Goal: Information Seeking & Learning: Find specific fact

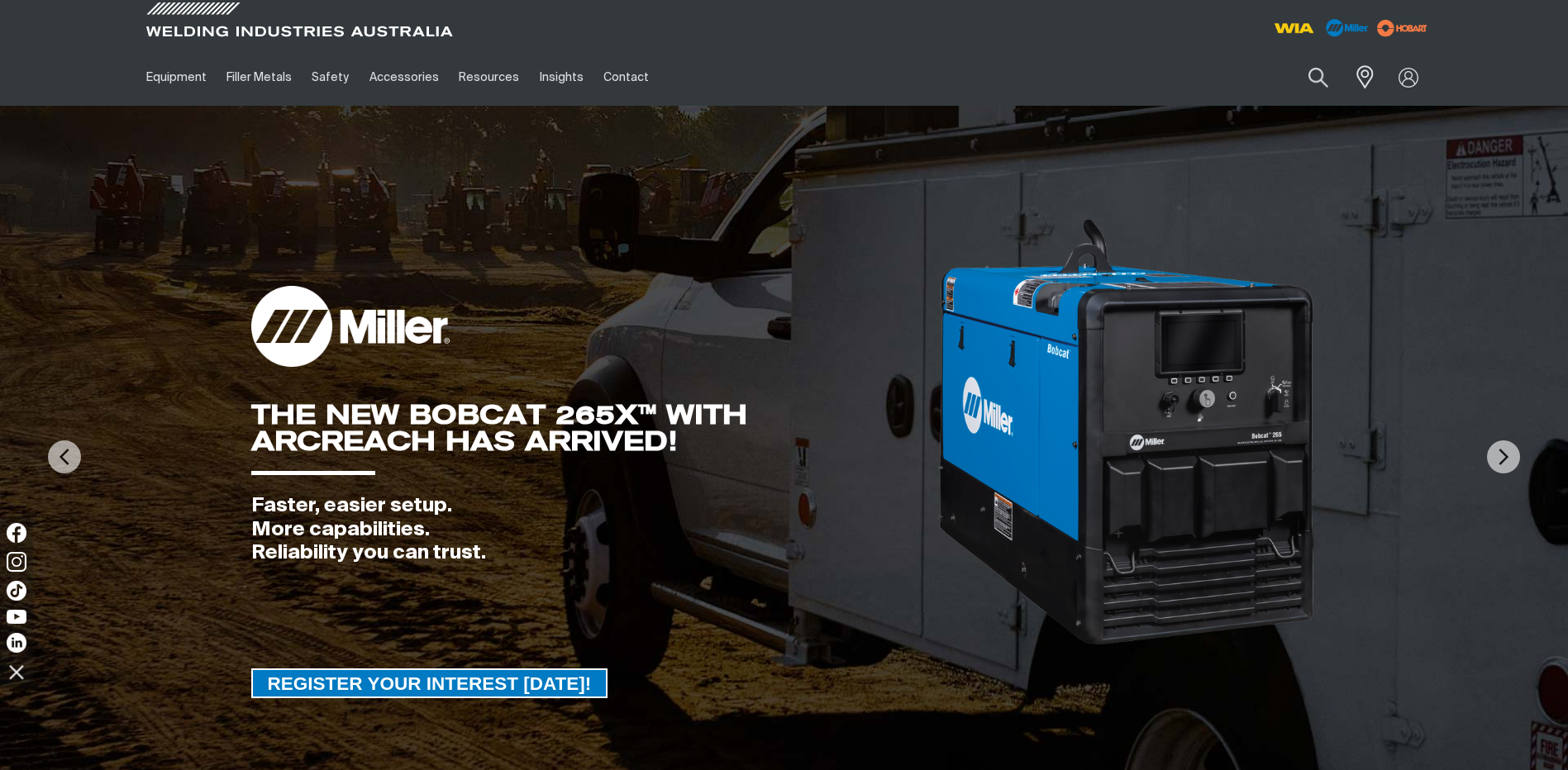
click at [1309, 72] on button "Search products" at bounding box center [1318, 77] width 57 height 39
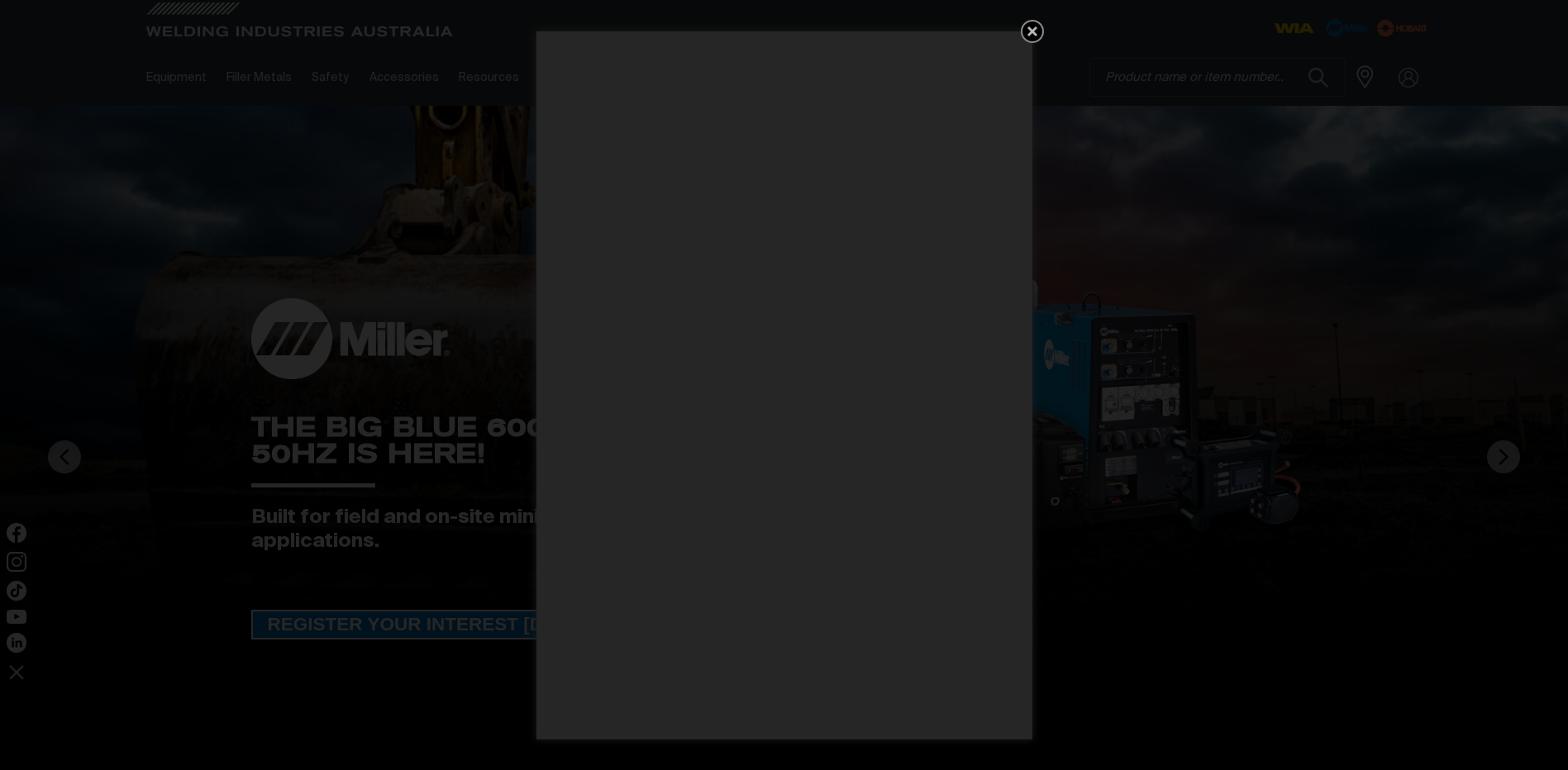
click at [1036, 35] on icon "Get 5 WIA Welding Guides Free!" at bounding box center [1031, 31] width 10 height 10
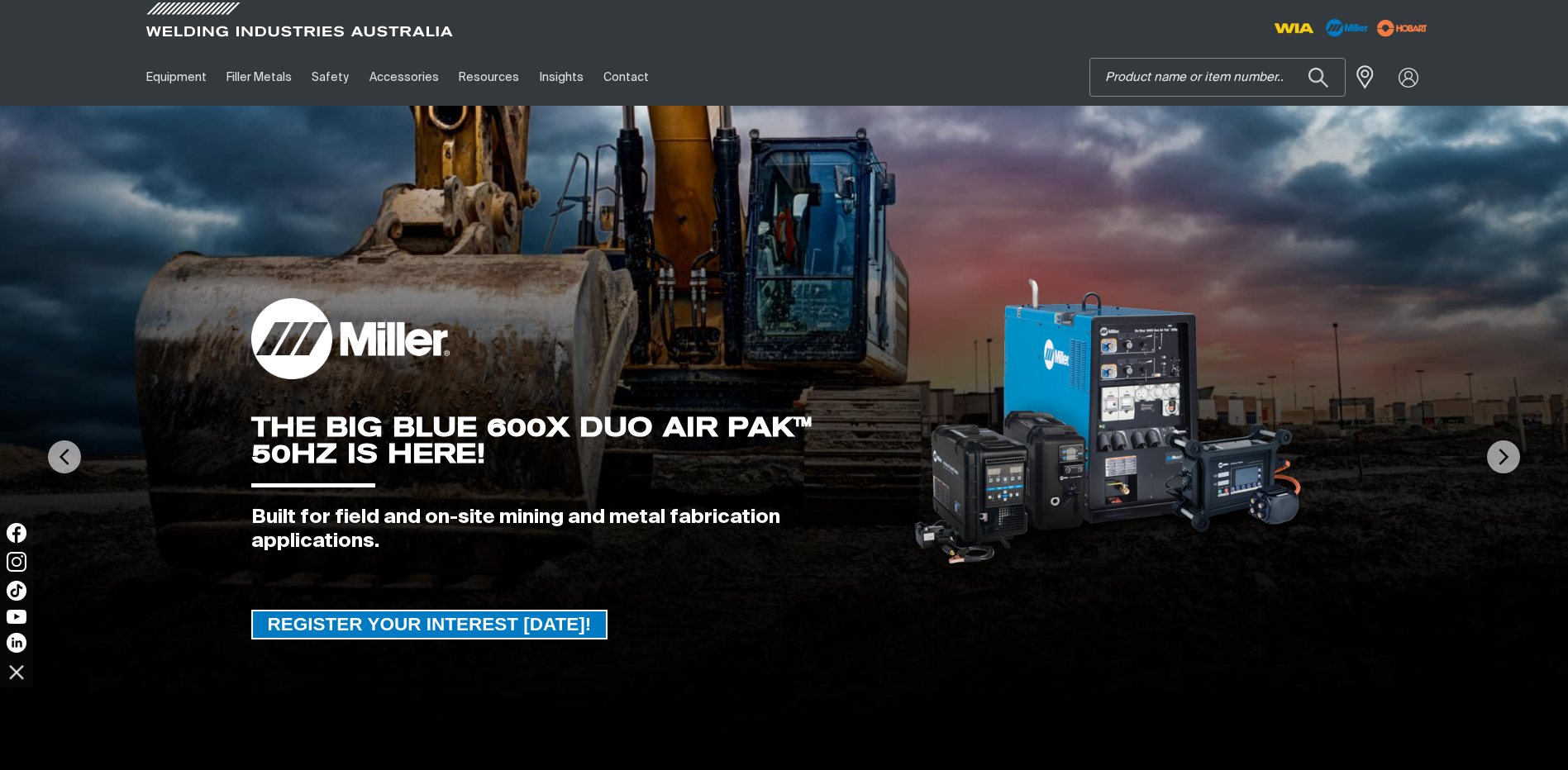
click at [1160, 72] on input "Search" at bounding box center [1217, 77] width 255 height 37
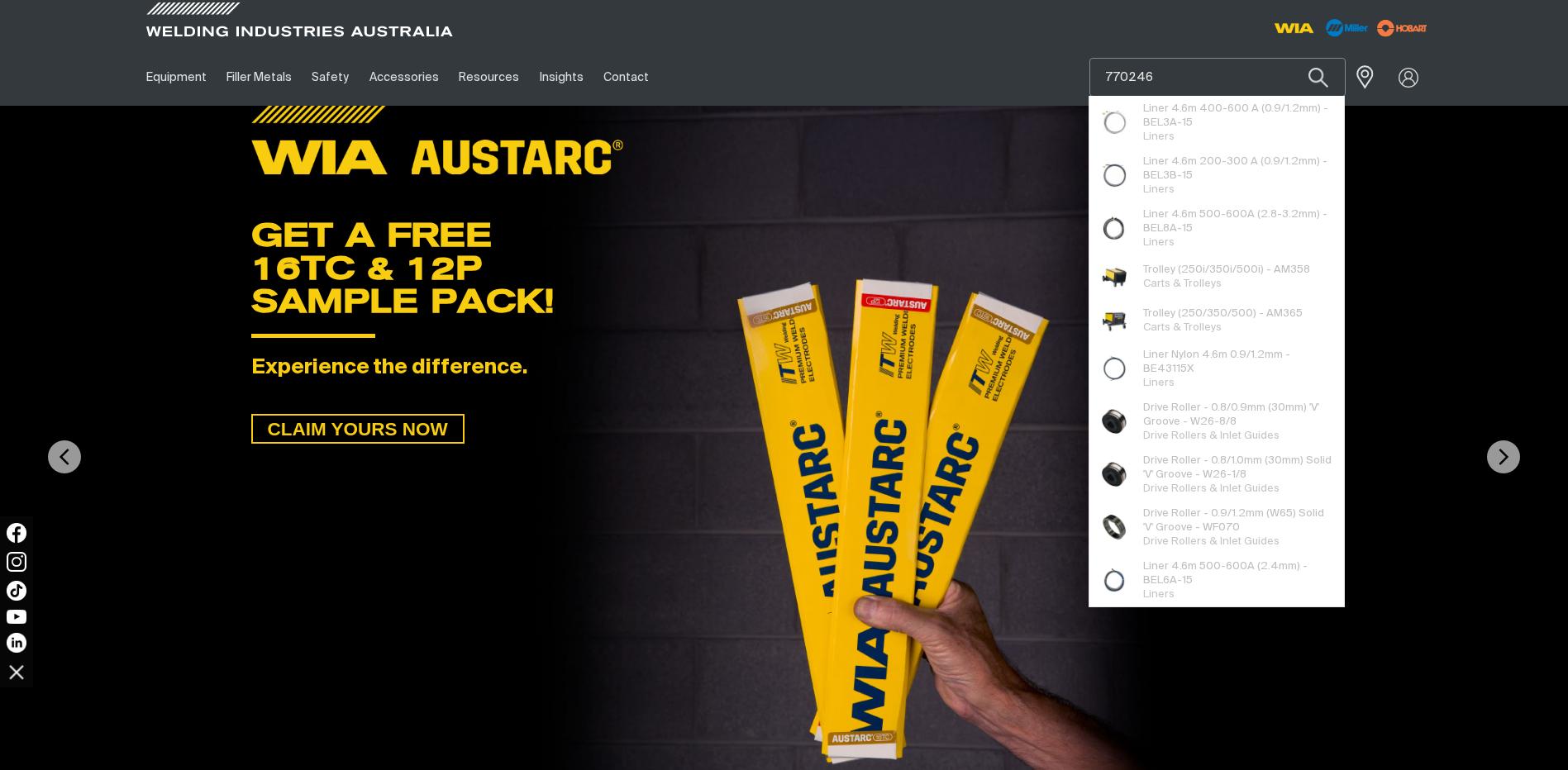
type input "770246"
click at [1290, 57] on button "Search products" at bounding box center [1318, 77] width 57 height 39
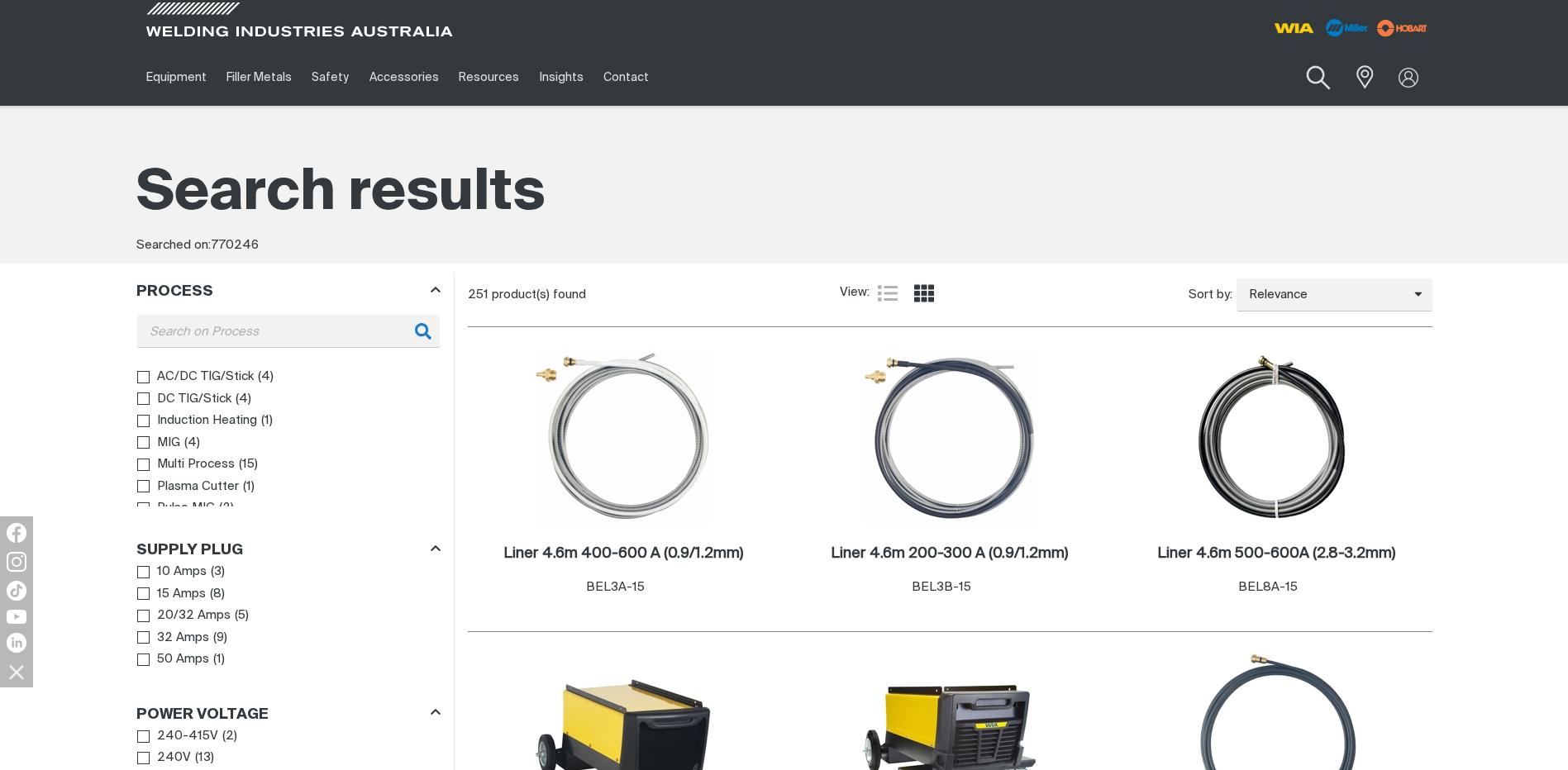
click at [1324, 68] on button "Search products" at bounding box center [1317, 78] width 67 height 47
click at [1316, 75] on button "Search products" at bounding box center [1317, 78] width 67 height 47
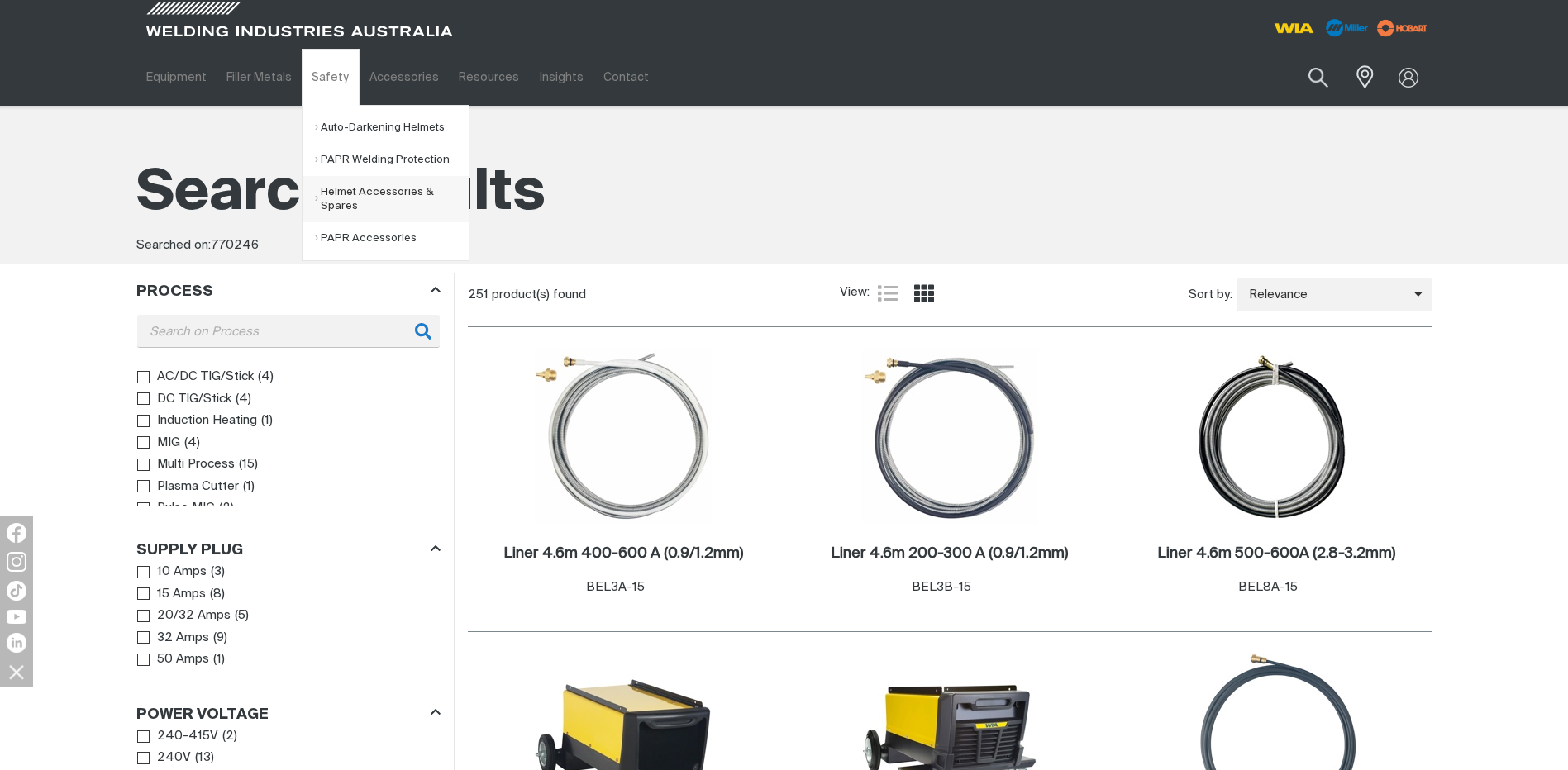
click at [360, 196] on link "Helmet Accessories & Spares" at bounding box center [392, 199] width 153 height 47
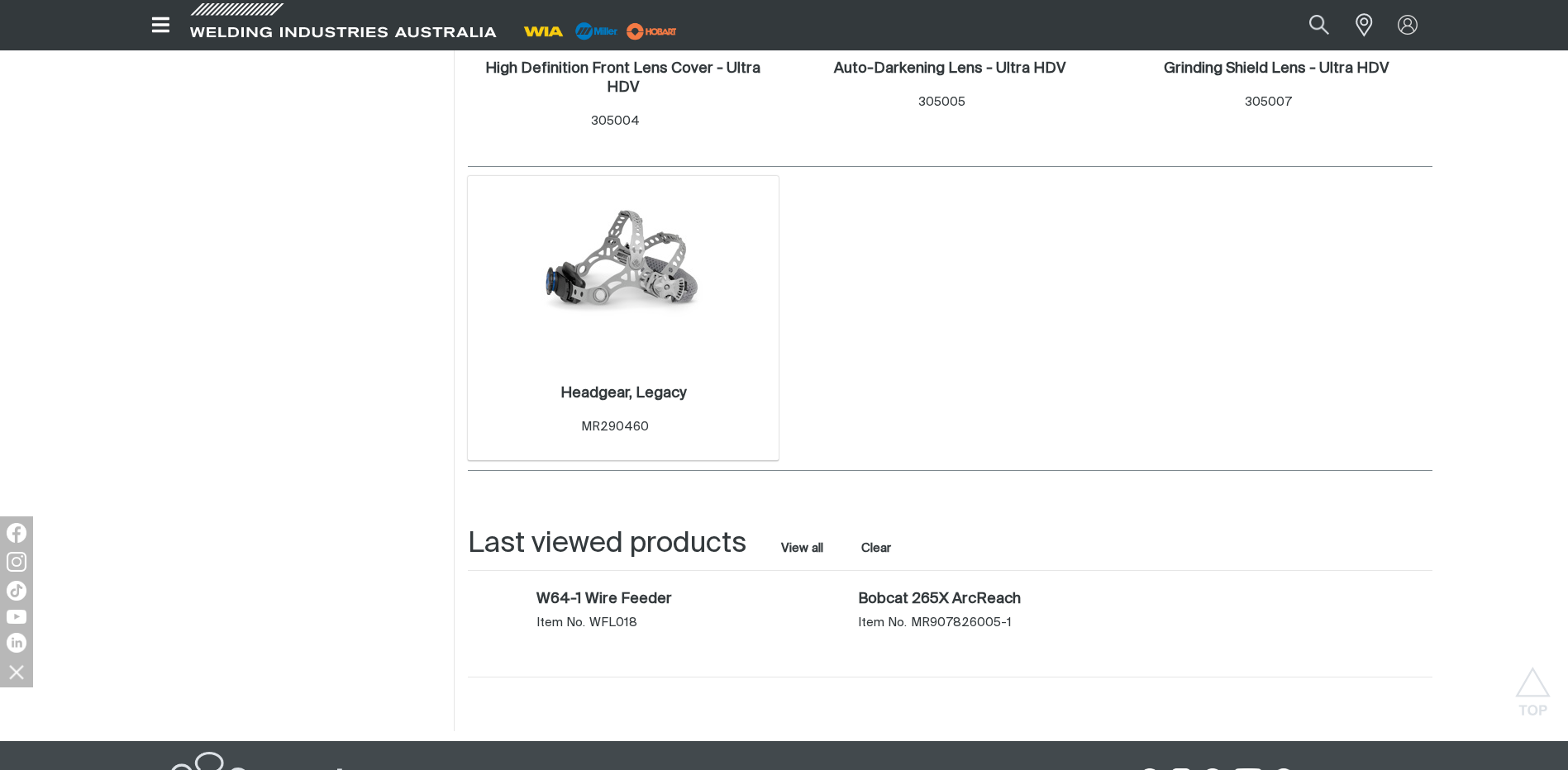
scroll to position [826, 0]
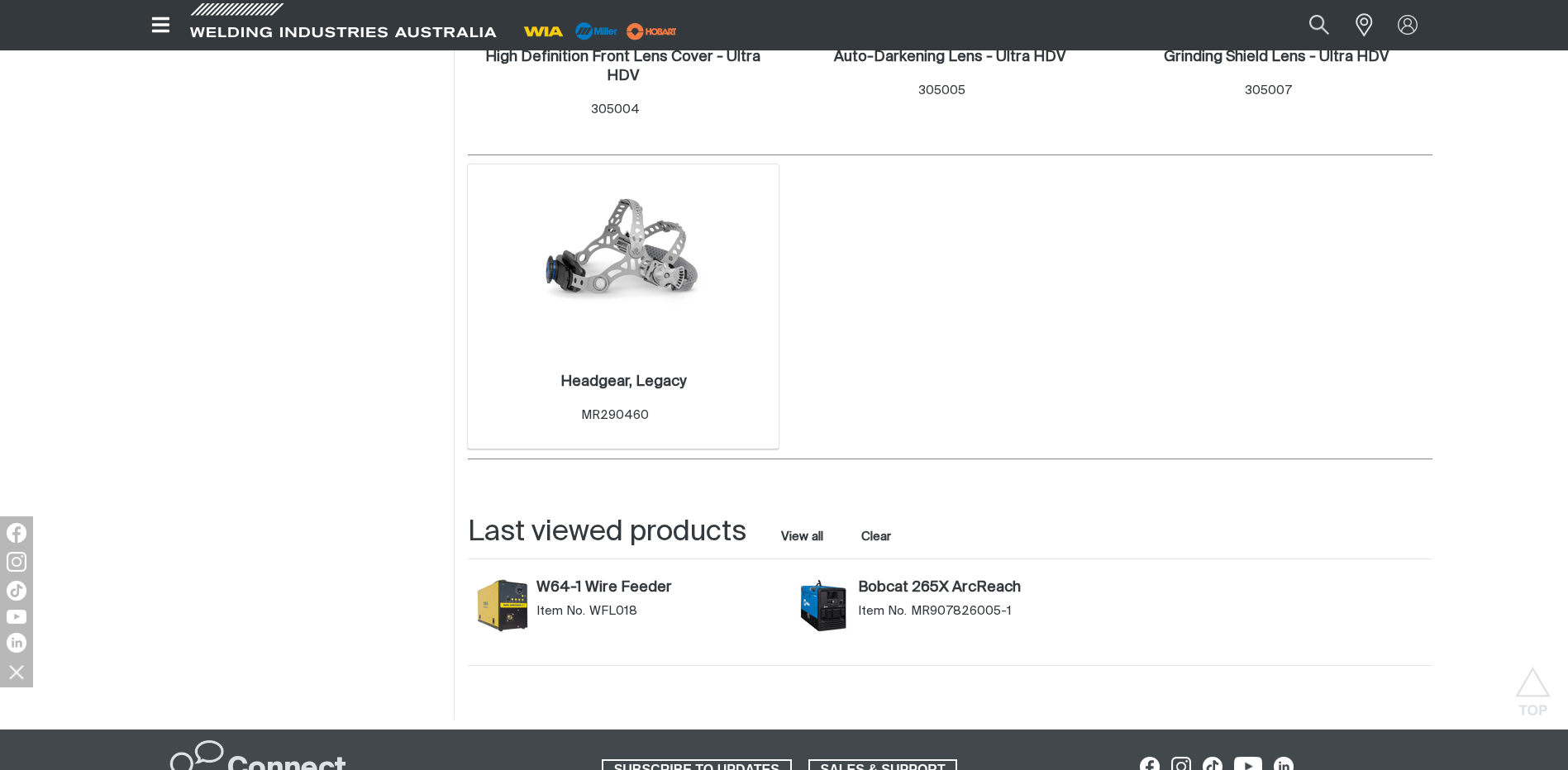
click at [619, 286] on img at bounding box center [623, 265] width 177 height 177
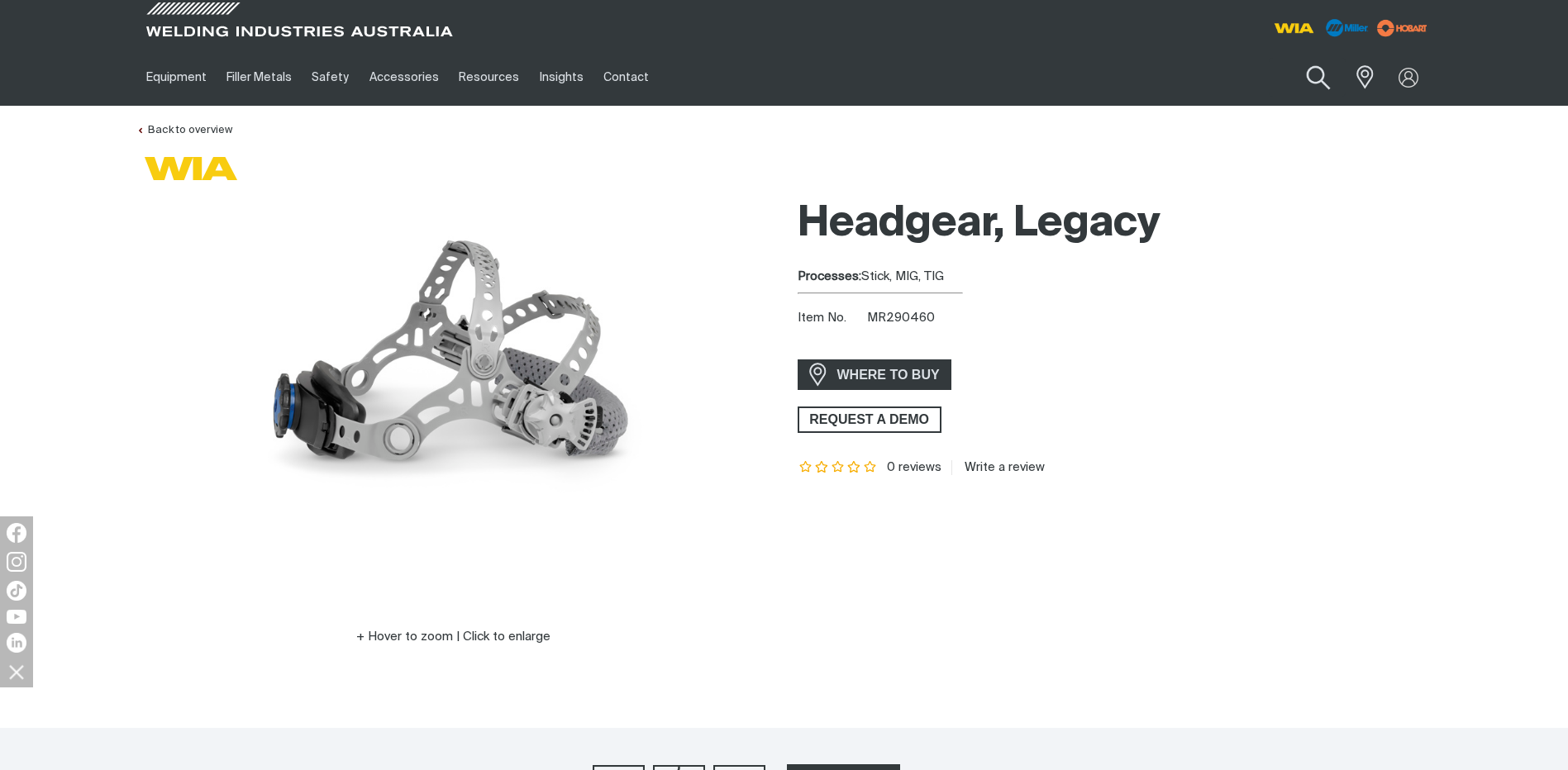
click at [1315, 69] on button "Search products" at bounding box center [1317, 78] width 67 height 47
click at [1130, 82] on input "Search" at bounding box center [1217, 77] width 255 height 37
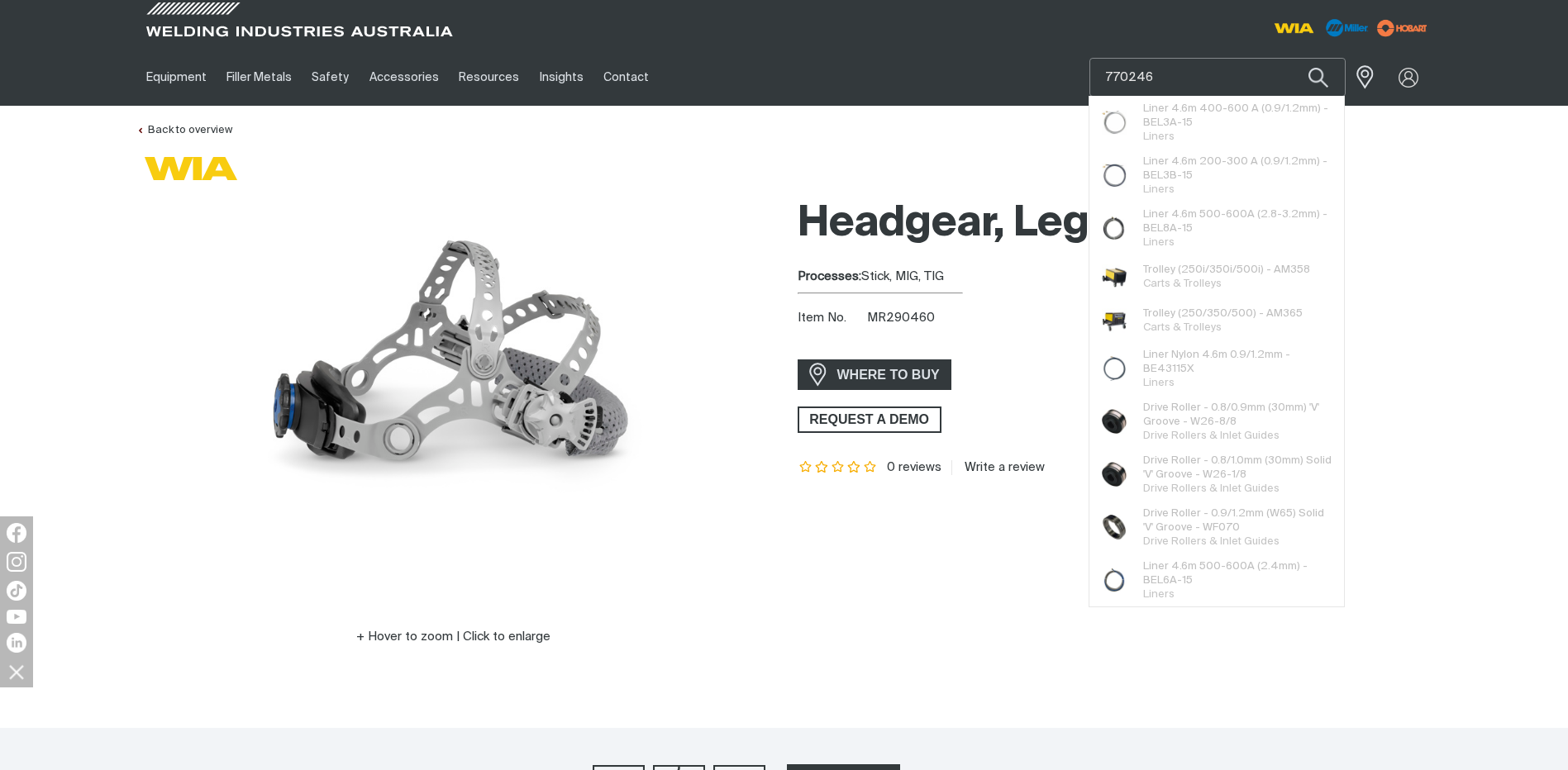
type input "770246"
click at [1290, 57] on button "Search products" at bounding box center [1318, 77] width 57 height 39
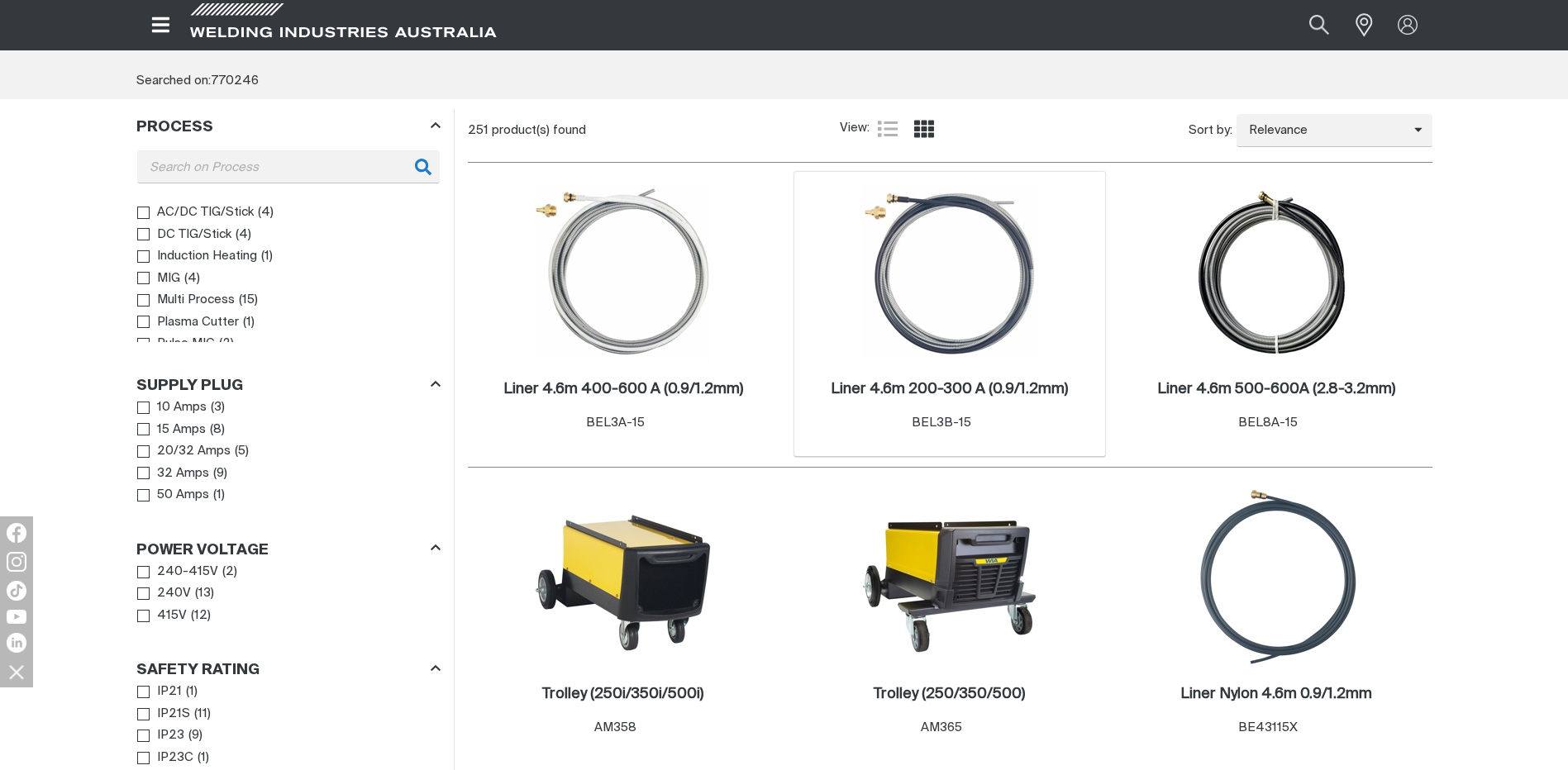
scroll to position [165, 0]
